Goal: Task Accomplishment & Management: Complete application form

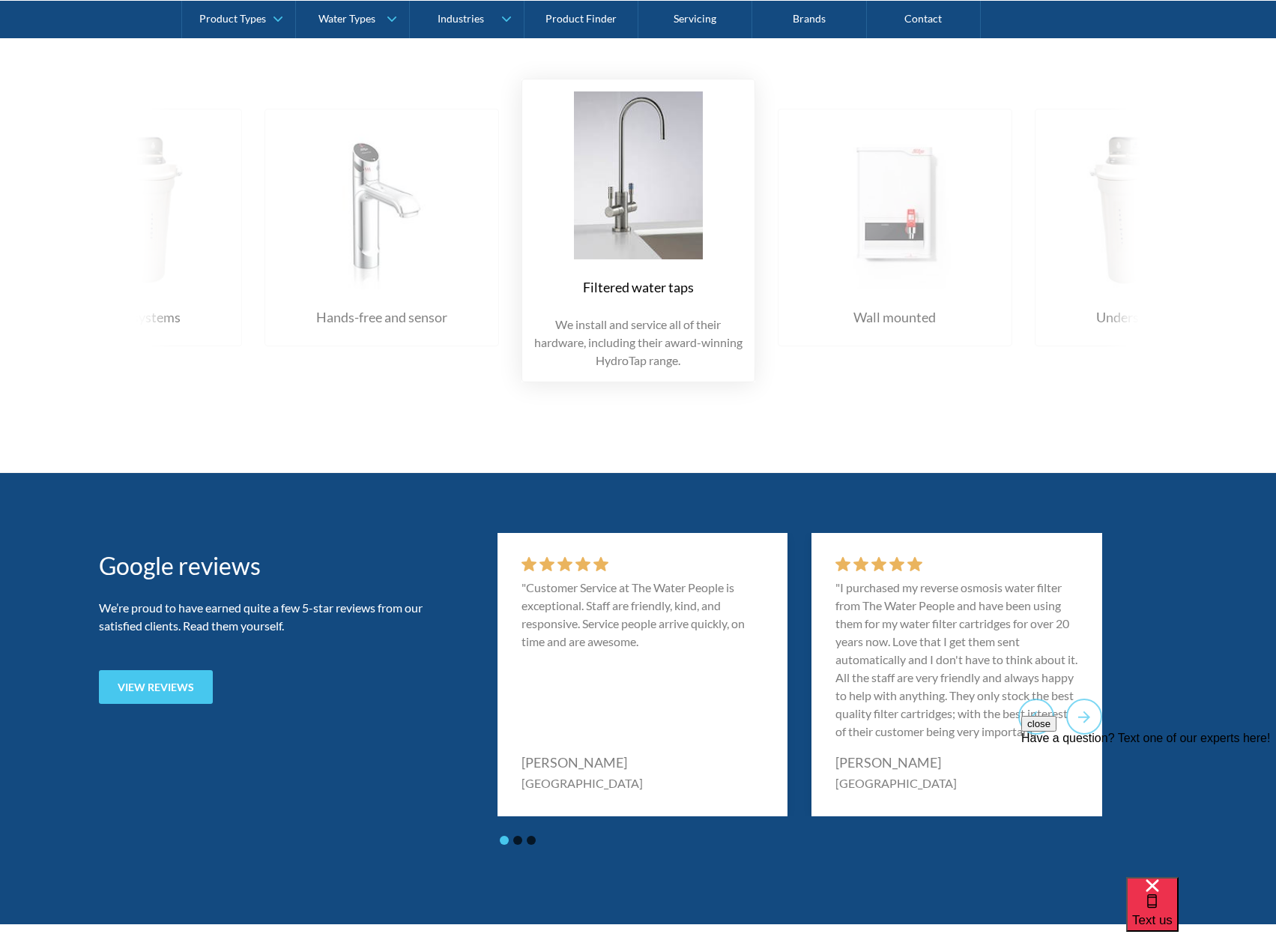
scroll to position [1424, 0]
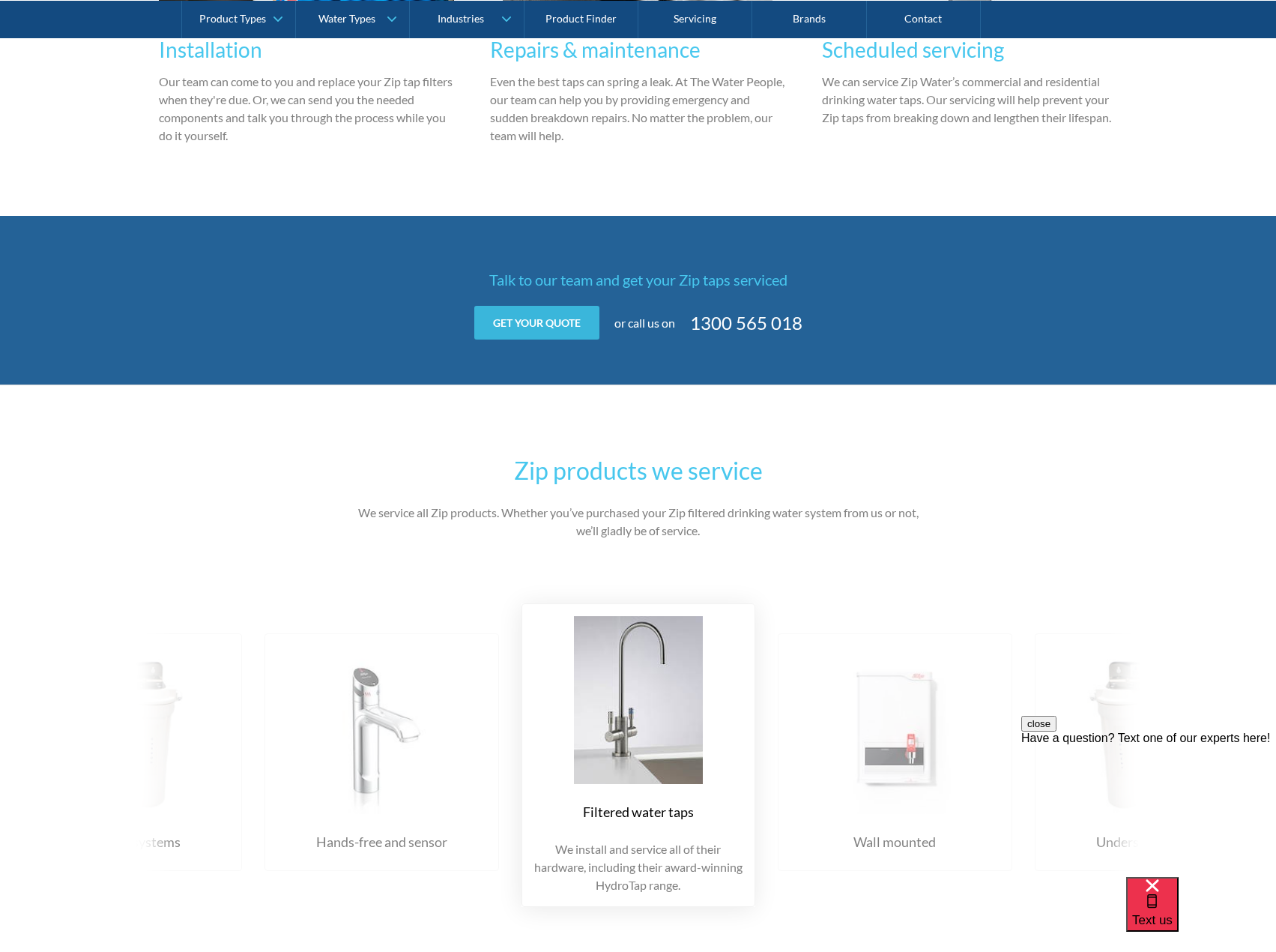
click at [523, 321] on link "Get your quote" at bounding box center [537, 322] width 125 height 33
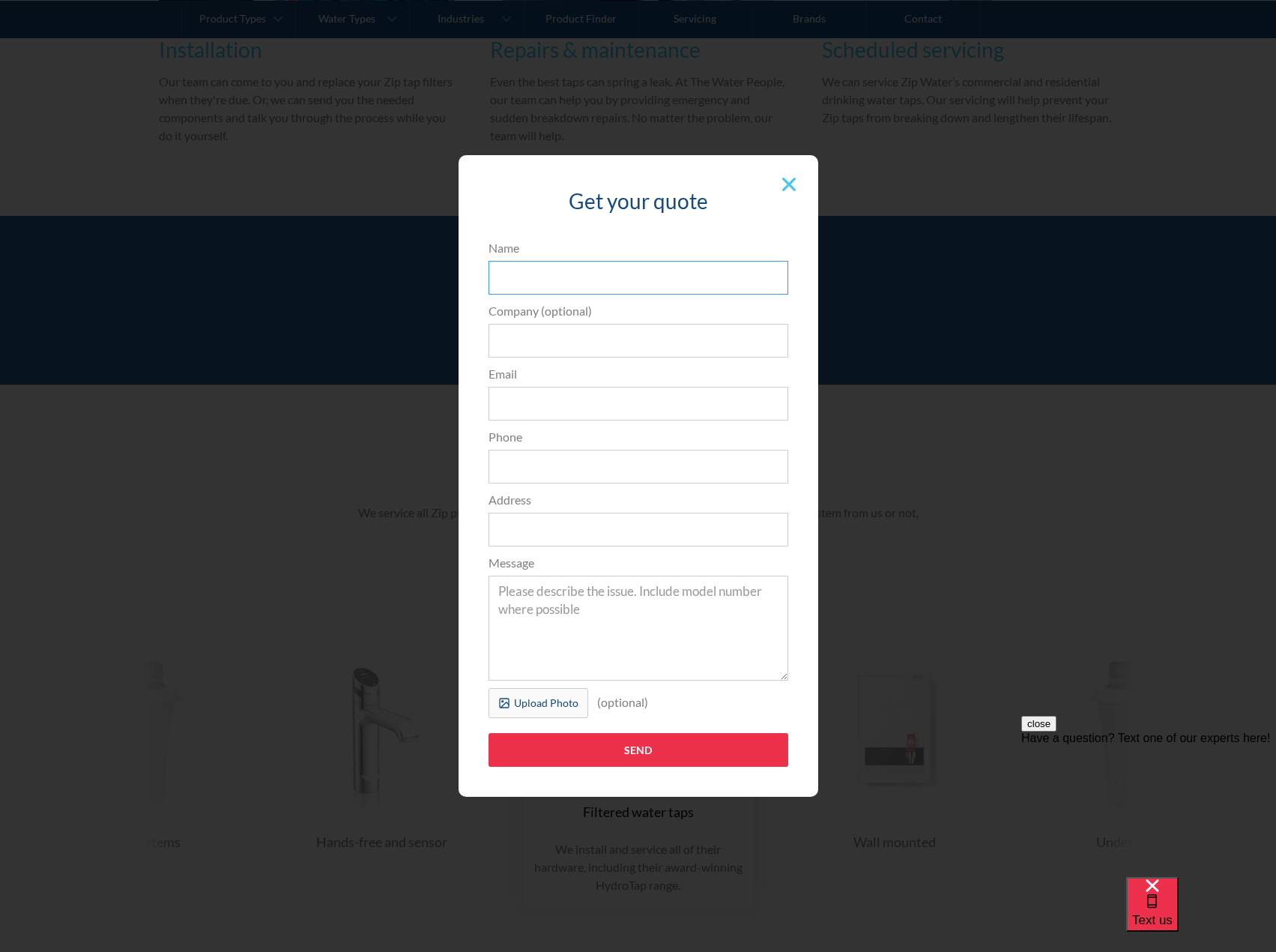
drag, startPoint x: 620, startPoint y: 281, endPoint x: 616, endPoint y: 296, distance: 15.5
click at [620, 281] on input "Name" at bounding box center [638, 277] width 300 height 33
type input "[PERSON_NAME]"
type input "[PERSON_NAME] Creatives"
type input "[EMAIL_ADDRESS][DOMAIN_NAME]"
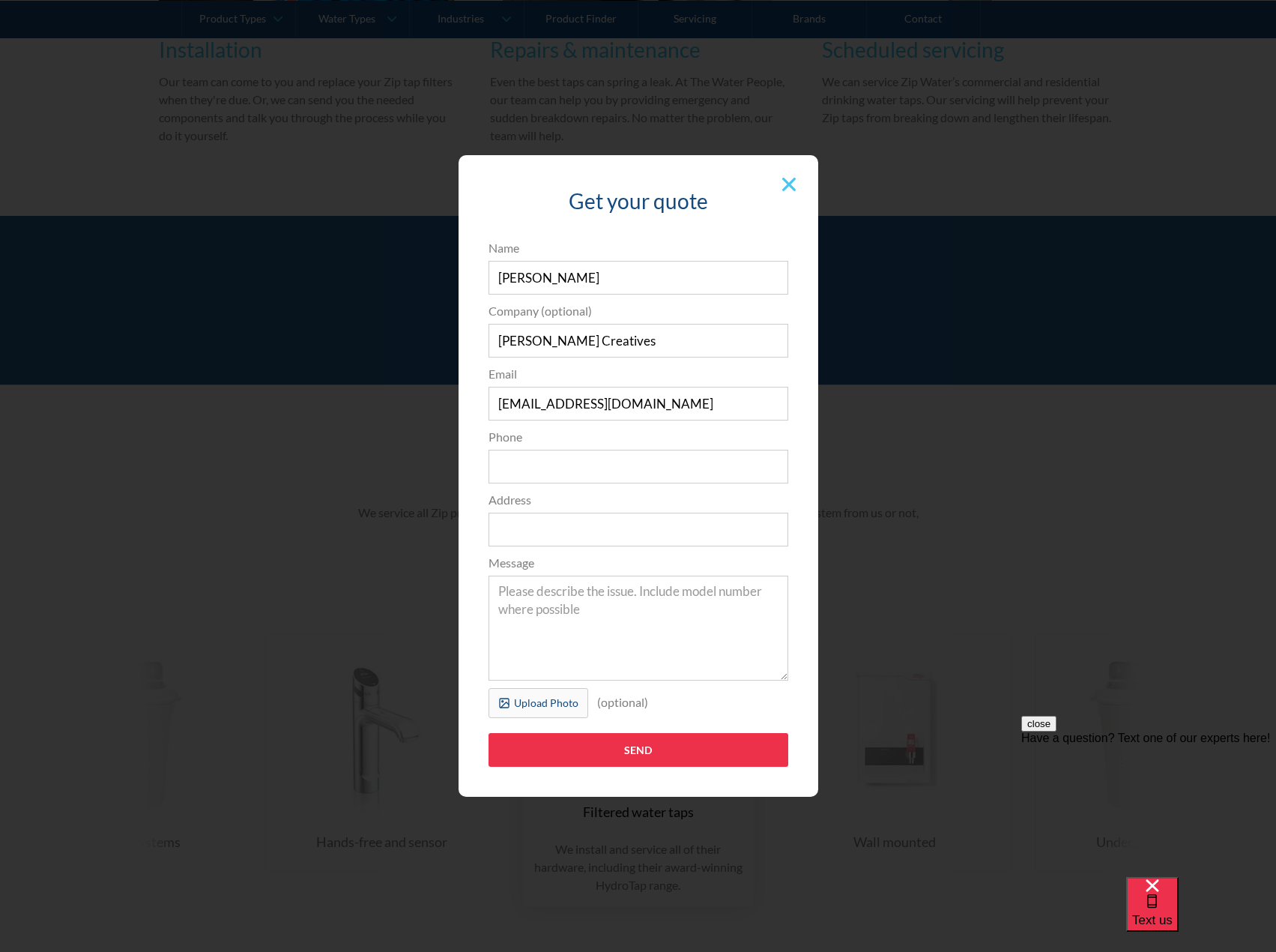
type input "0419424808"
type input "[STREET_ADDRESS][PERSON_NAME]"
click at [604, 663] on textarea "Message" at bounding box center [638, 628] width 300 height 105
click at [592, 622] on textarea "Message" at bounding box center [638, 628] width 300 height 105
paste textarea "30281"
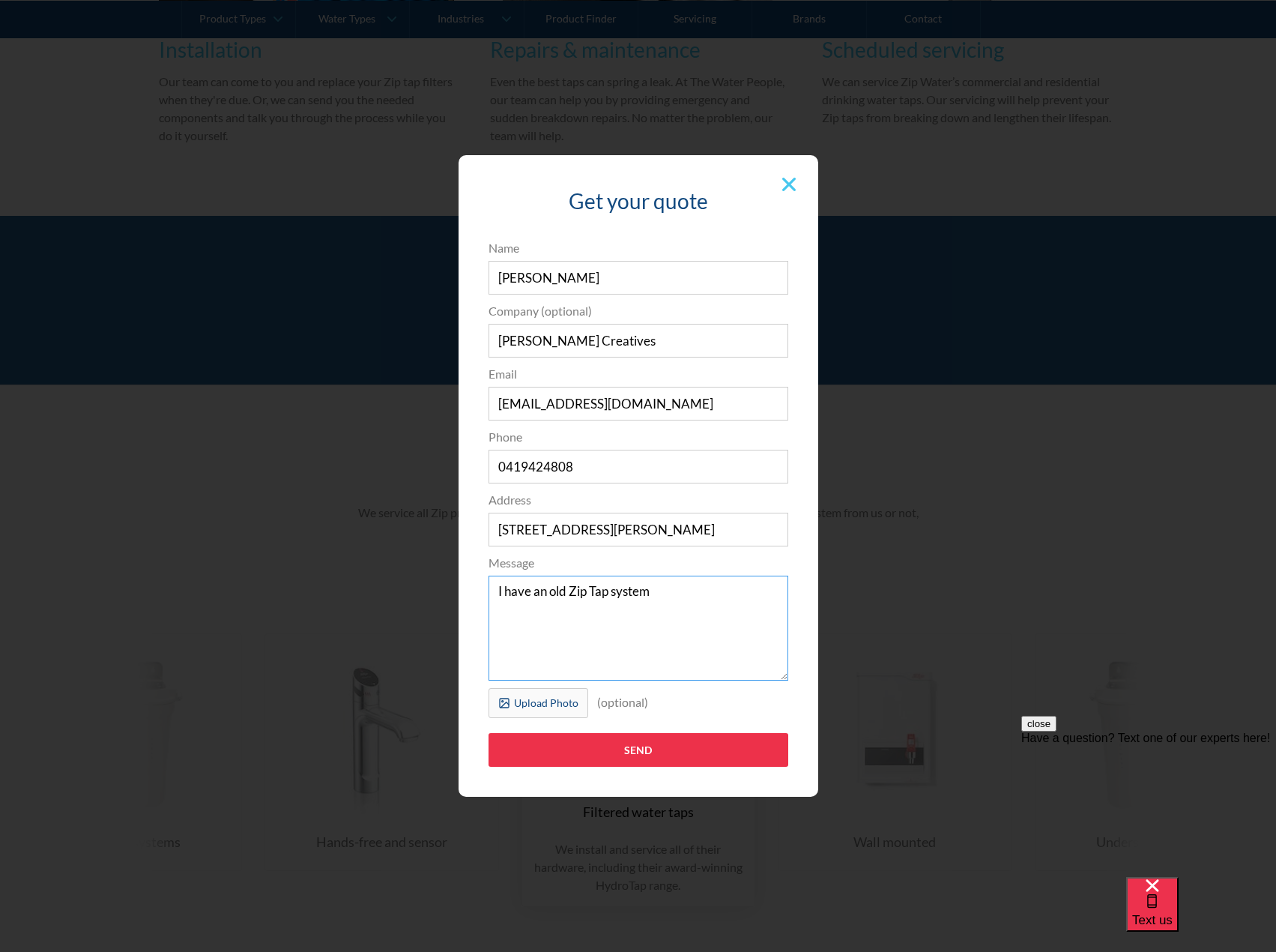
paste textarea "30281"
type textarea "I have an old Zip Tap system 30281 that needs repair. the hot doesn't come out …"
click at [632, 631] on textarea "I have an old Zip Tap system 30281 that needs repair. the hot doesn't come out …" at bounding box center [638, 628] width 300 height 105
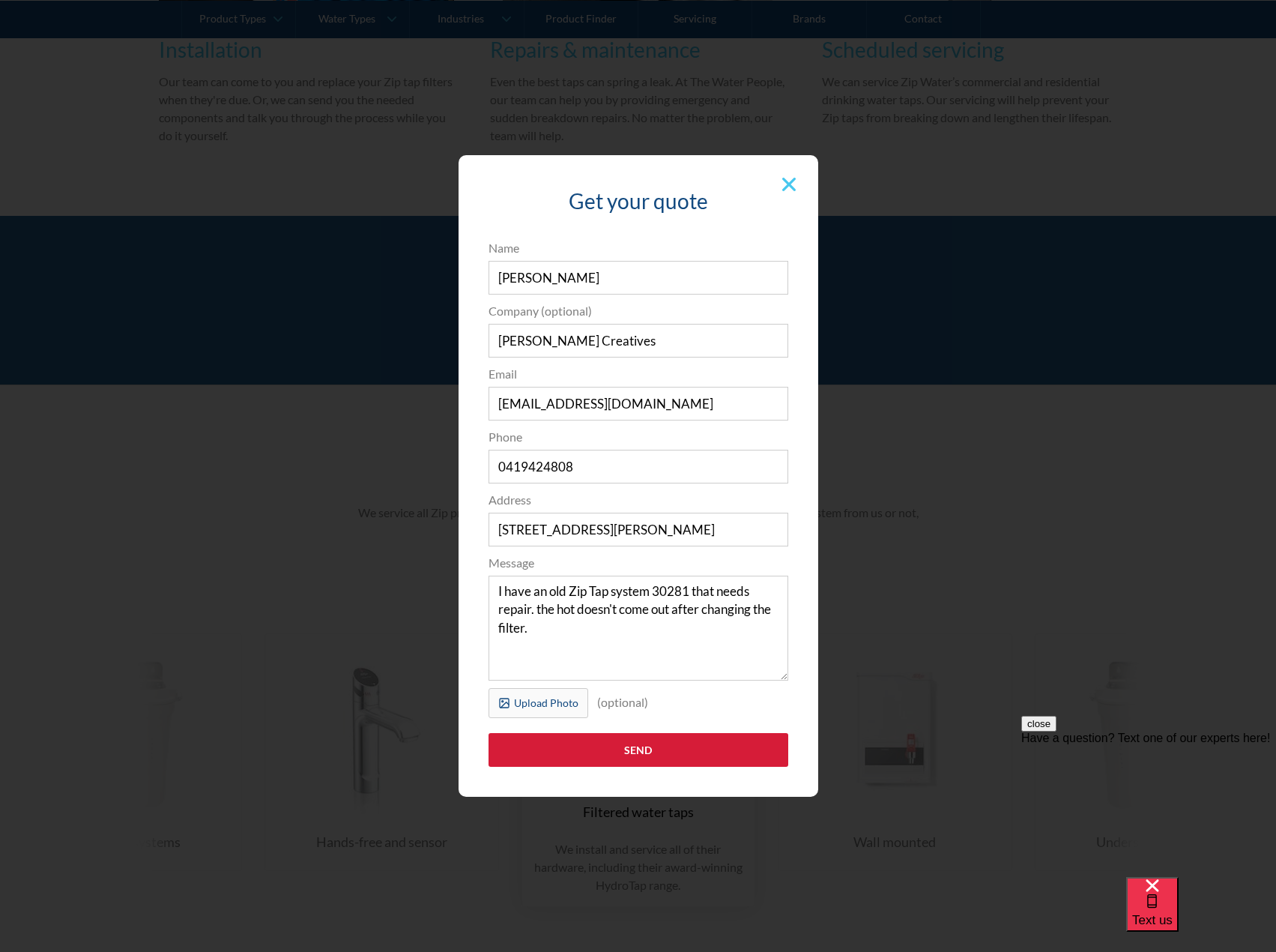
click at [543, 756] on input "Send" at bounding box center [638, 750] width 300 height 33
